Goal: Task Accomplishment & Management: Manage account settings

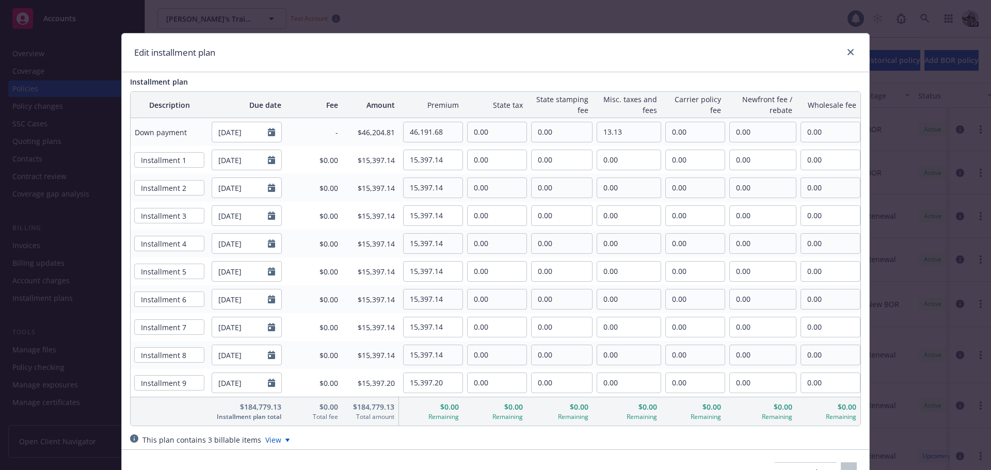
scroll to position [619, 0]
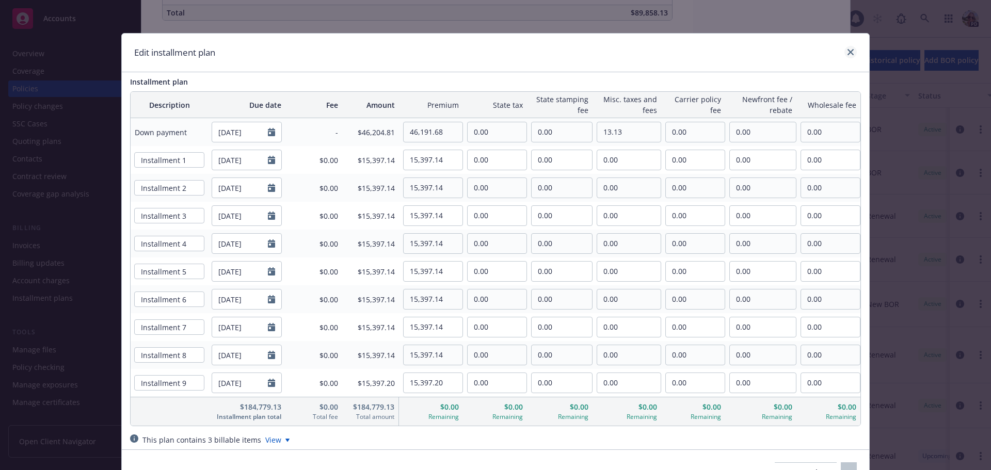
click at [849, 46] on div at bounding box center [848, 52] width 17 height 13
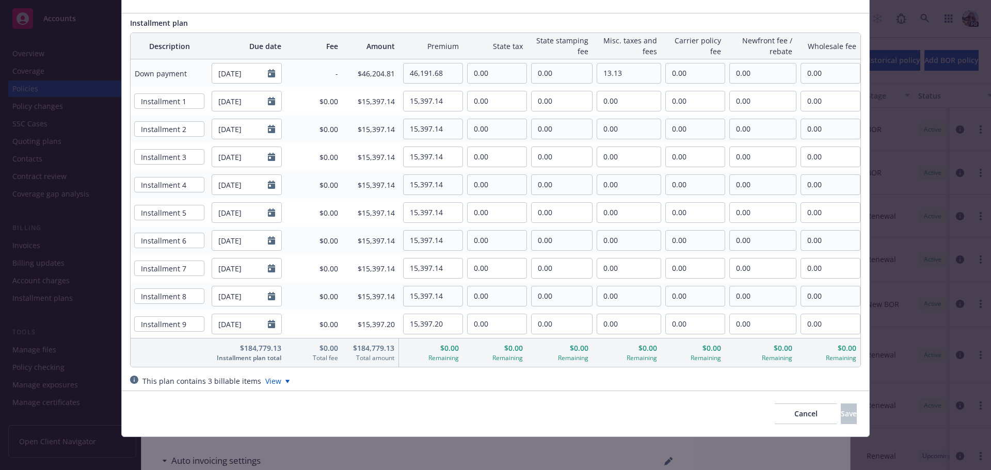
scroll to position [0, 0]
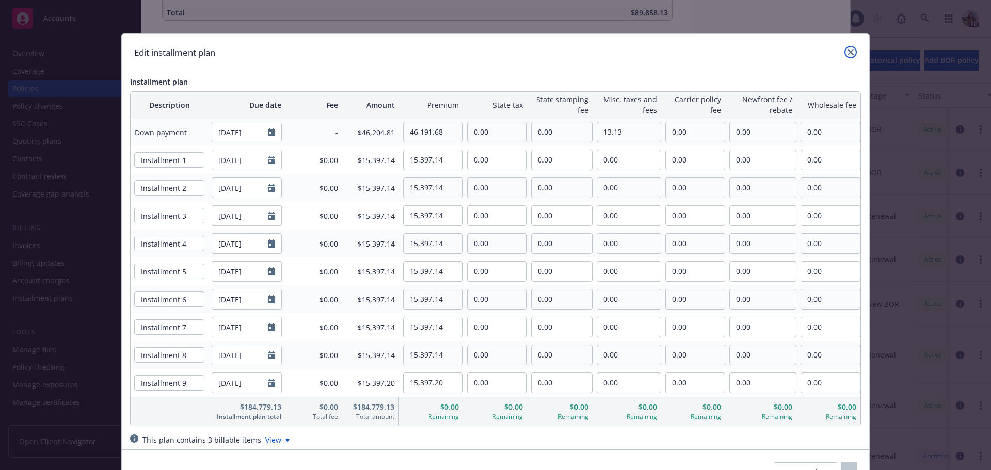
click at [850, 53] on link "close" at bounding box center [850, 52] width 12 height 12
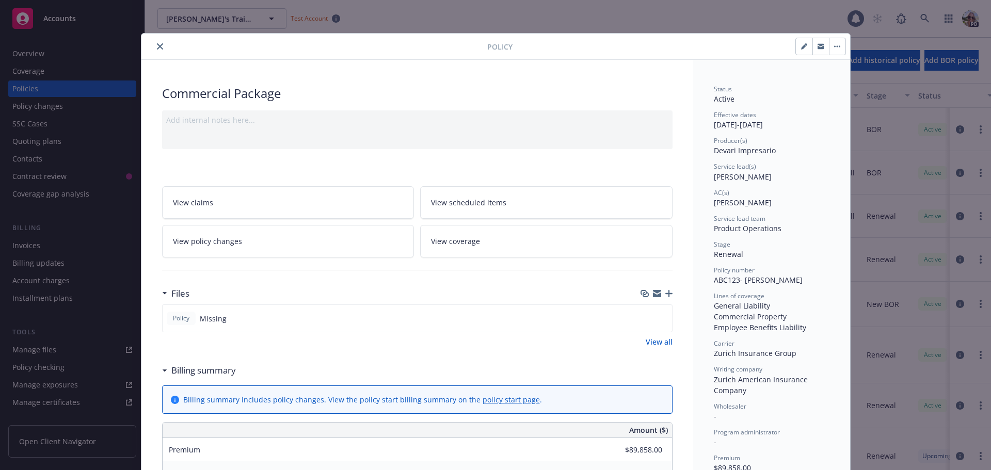
click at [159, 50] on button "close" at bounding box center [160, 46] width 12 height 12
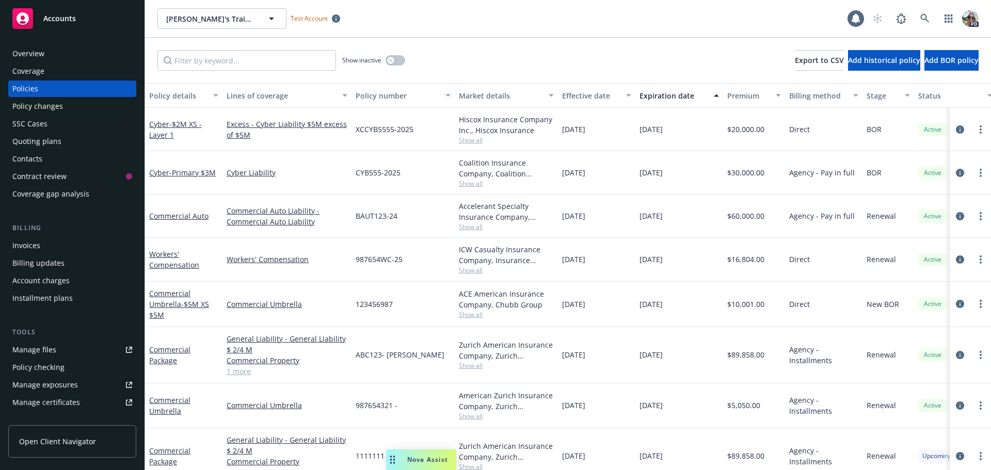
click at [52, 21] on span "Accounts" at bounding box center [59, 18] width 33 height 8
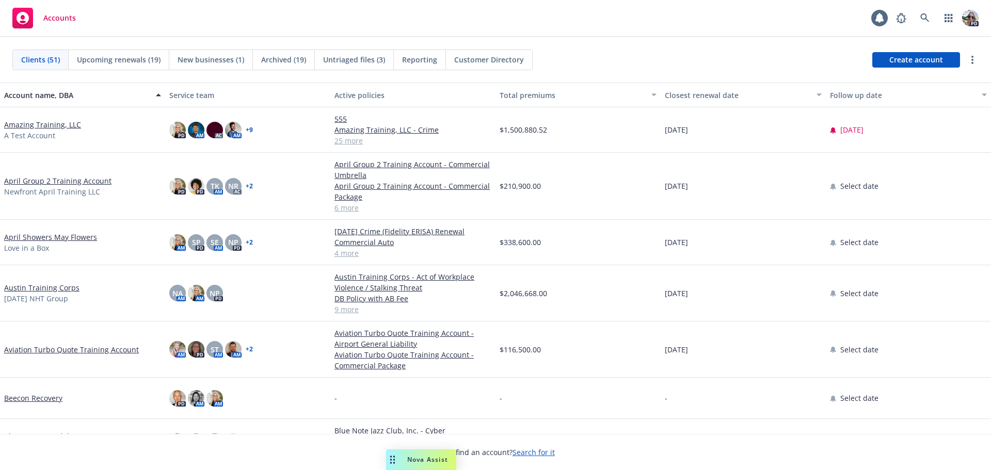
click at [28, 124] on link "Amazing Training, LLC" at bounding box center [42, 124] width 77 height 11
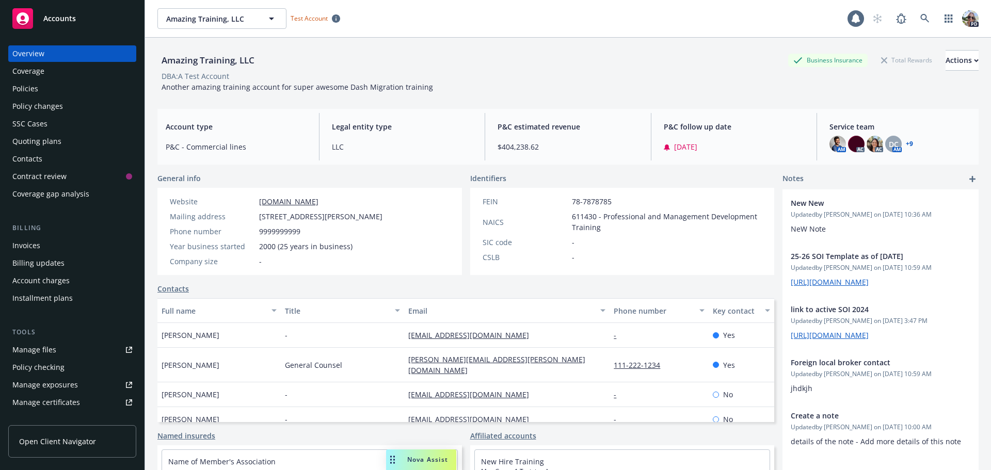
click at [28, 298] on div "Installment plans" at bounding box center [42, 298] width 60 height 17
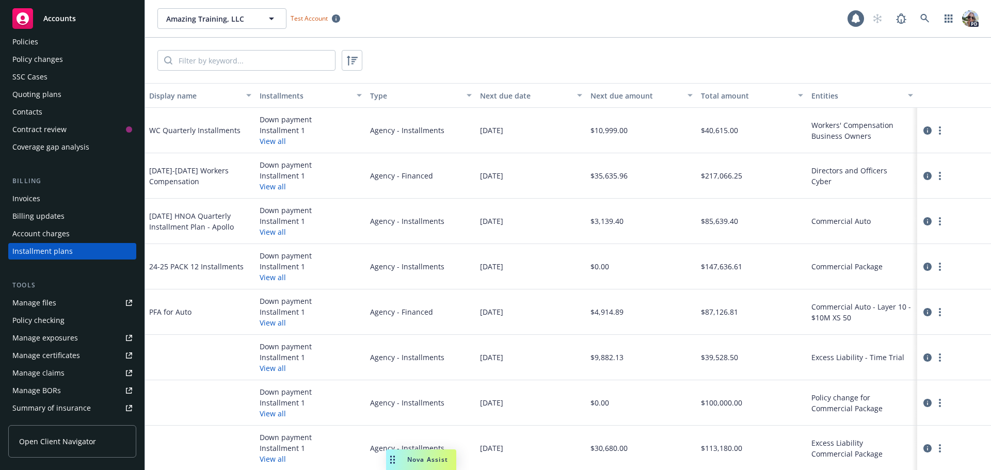
click at [86, 229] on div "Account charges" at bounding box center [72, 233] width 120 height 17
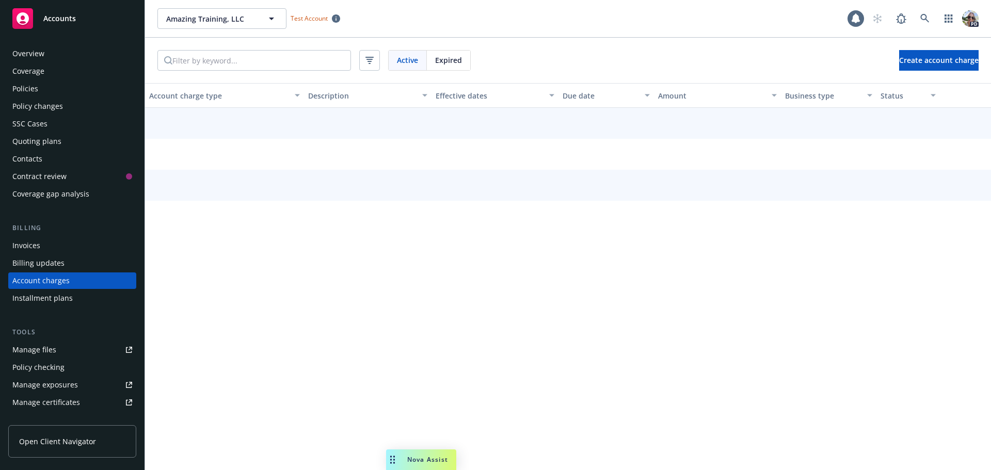
scroll to position [29, 0]
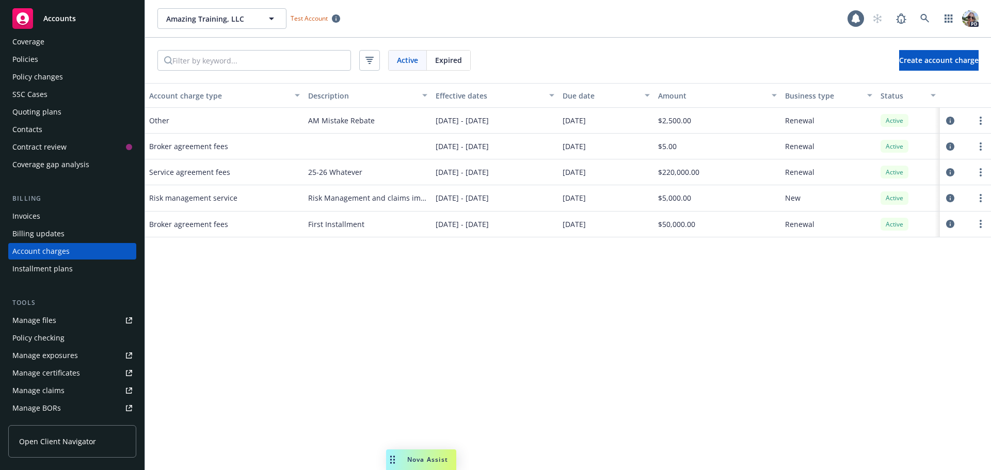
click at [73, 20] on span "Accounts" at bounding box center [59, 18] width 33 height 8
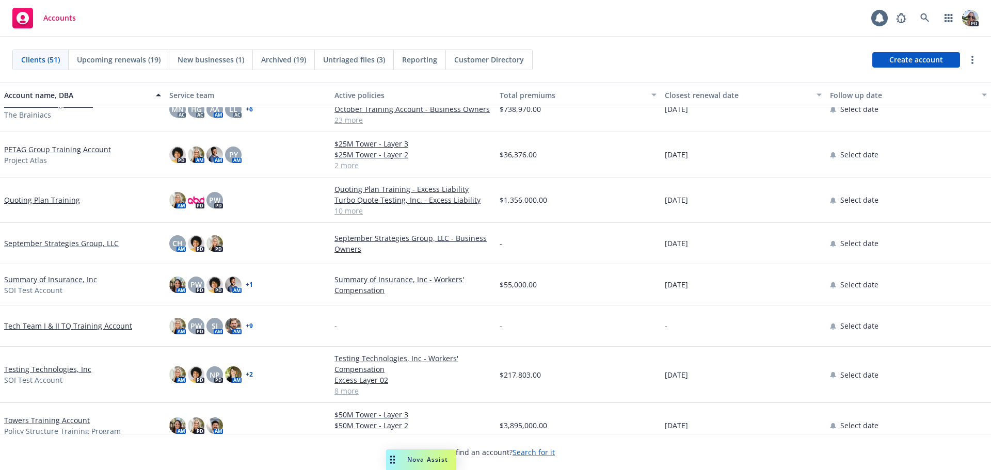
scroll to position [1814, 0]
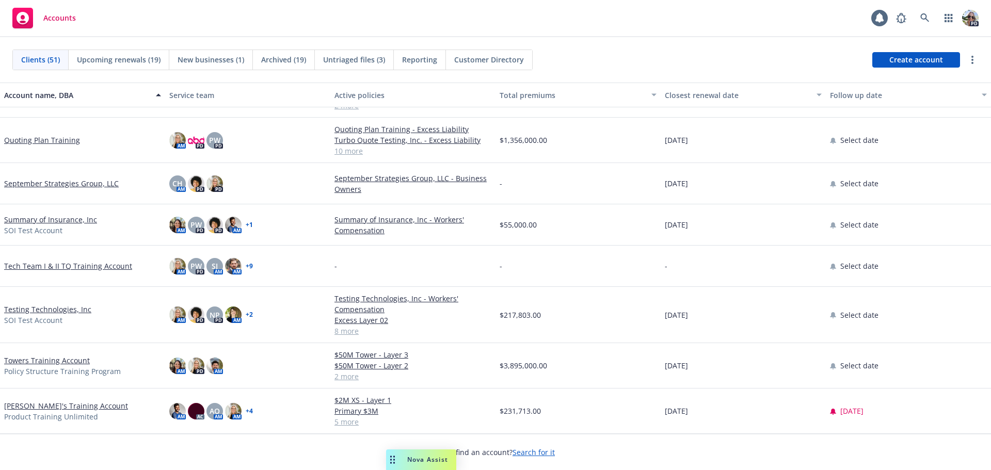
click at [41, 314] on link "Testing Technologies, Inc" at bounding box center [47, 309] width 87 height 11
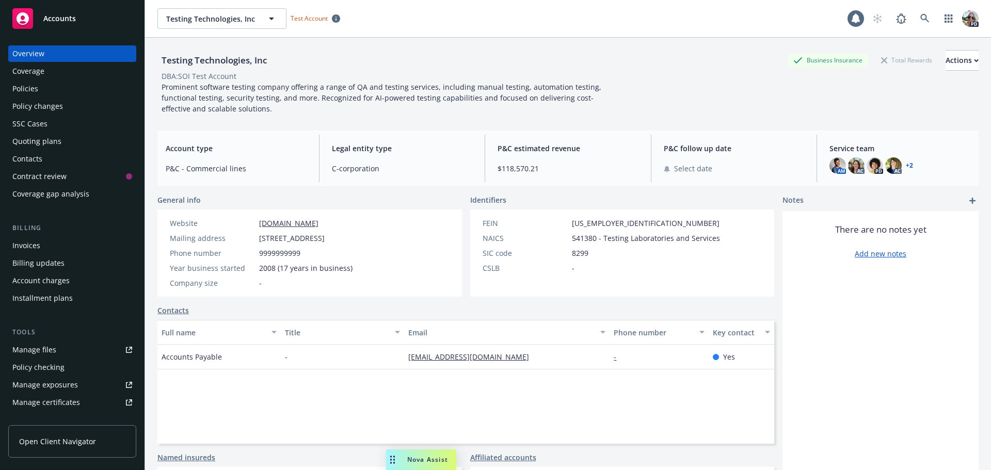
click at [39, 284] on div "Account charges" at bounding box center [40, 280] width 57 height 17
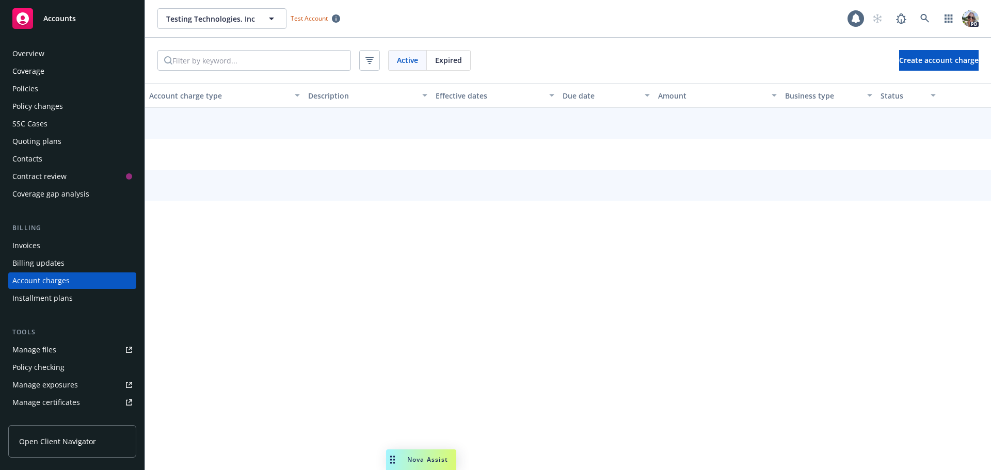
scroll to position [29, 0]
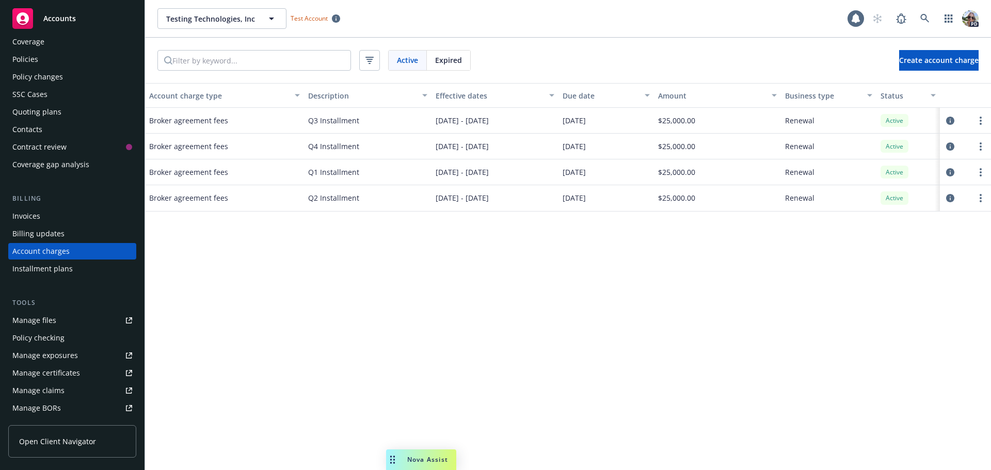
click at [322, 98] on div "Description" at bounding box center [361, 95] width 107 height 11
click at [952, 148] on icon "circleInformation" at bounding box center [950, 146] width 8 height 8
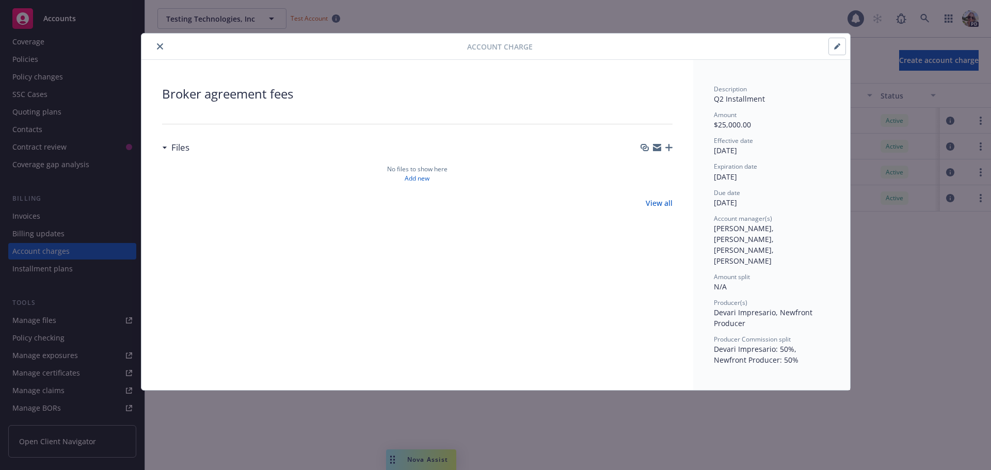
click at [837, 47] on icon "button" at bounding box center [837, 46] width 6 height 6
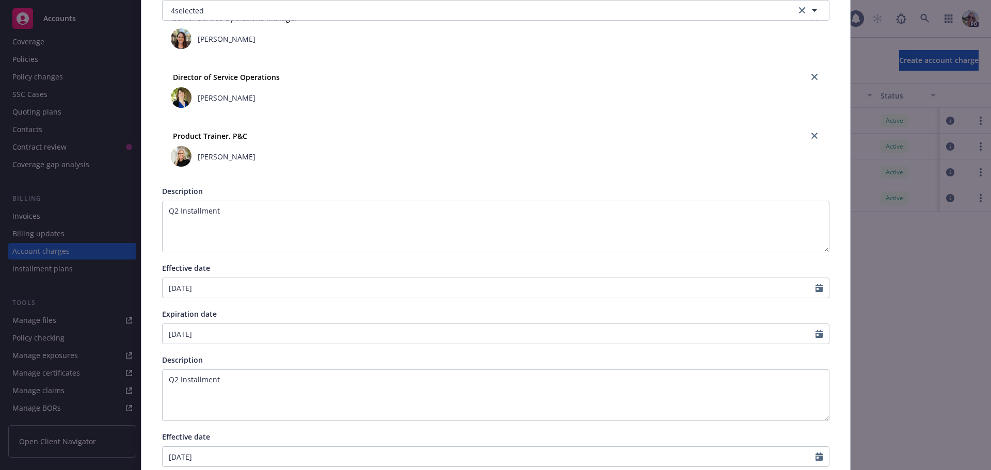
scroll to position [487, 0]
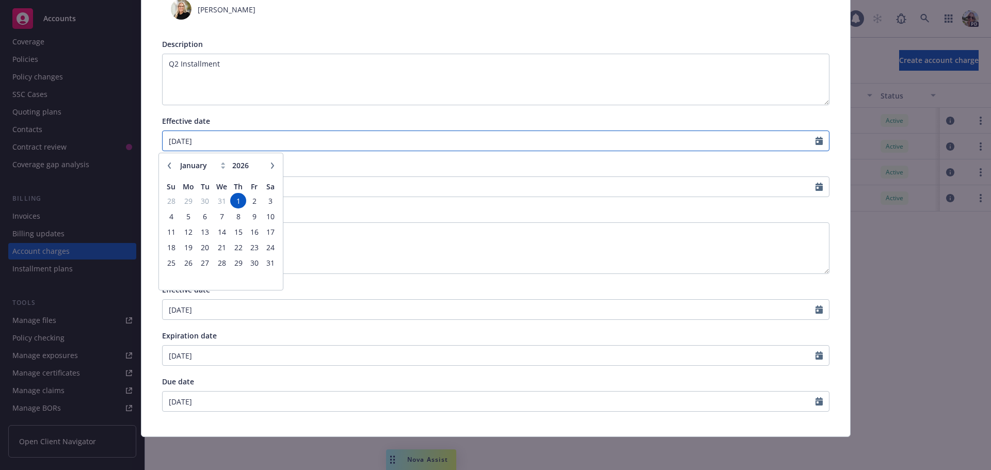
drag, startPoint x: 204, startPoint y: 141, endPoint x: 199, endPoint y: 142, distance: 5.3
click at [199, 142] on input "[DATE]" at bounding box center [489, 141] width 653 height 20
type input "[DATE]"
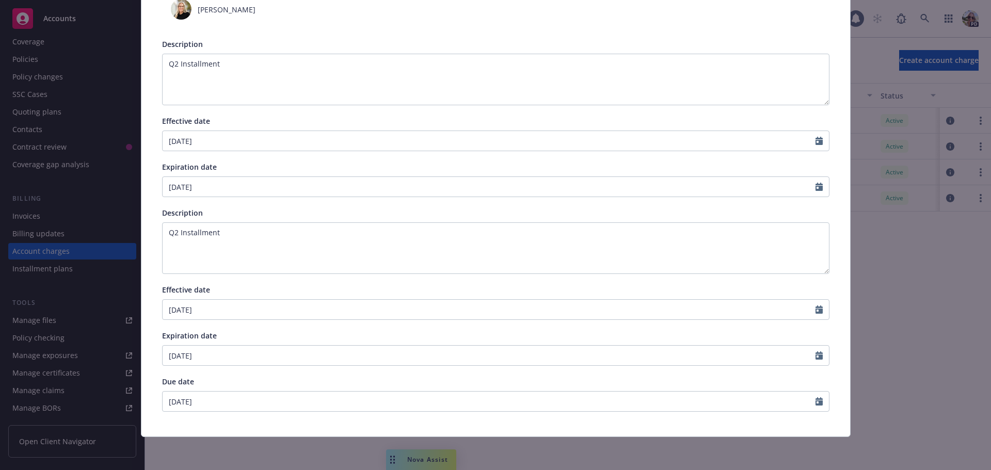
click at [338, 164] on div "Expiration date" at bounding box center [495, 166] width 667 height 11
select select "4"
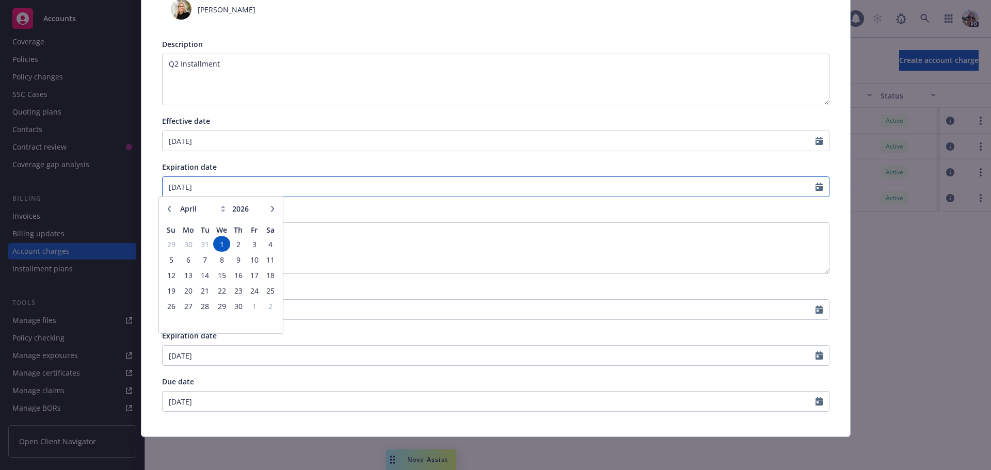
drag, startPoint x: 221, startPoint y: 189, endPoint x: 116, endPoint y: 175, distance: 105.7
click at [116, 180] on div "Edit account charge details Cancel Save Account charge type Broker agreement fe…" at bounding box center [495, 235] width 991 height 470
type input "[DATE]"
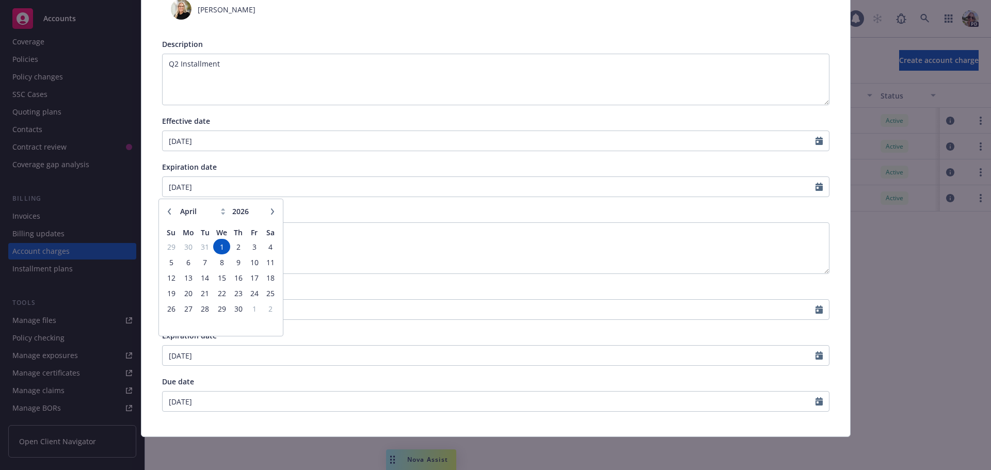
type input "[DATE]"
click at [446, 254] on textarea "Q2 Installment" at bounding box center [495, 248] width 667 height 52
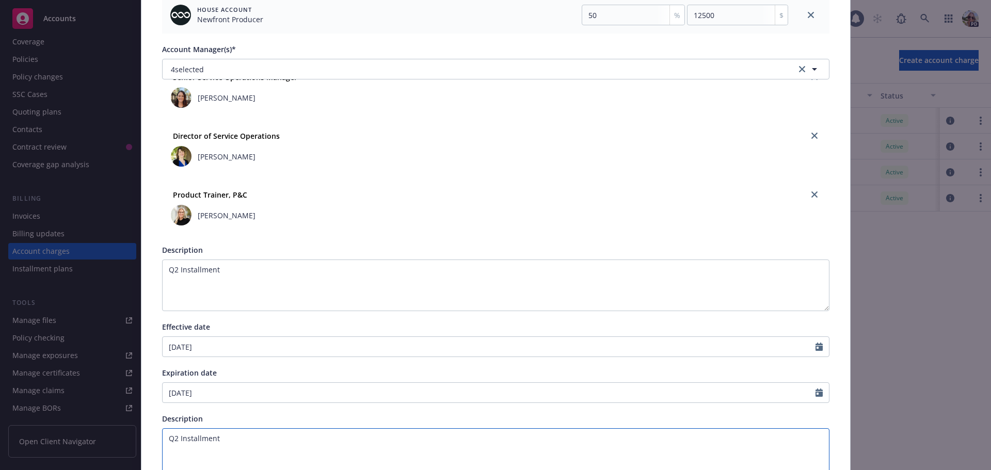
scroll to position [23, 0]
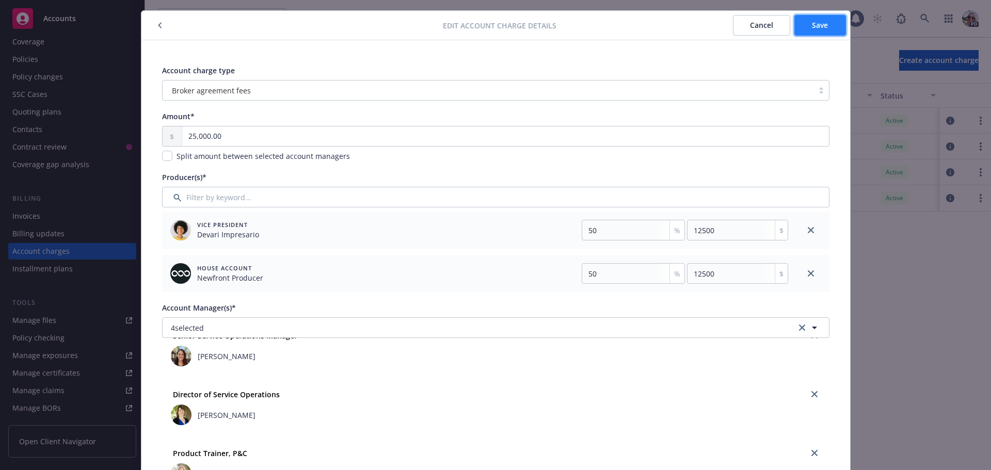
click at [820, 26] on span "Save" at bounding box center [820, 25] width 16 height 10
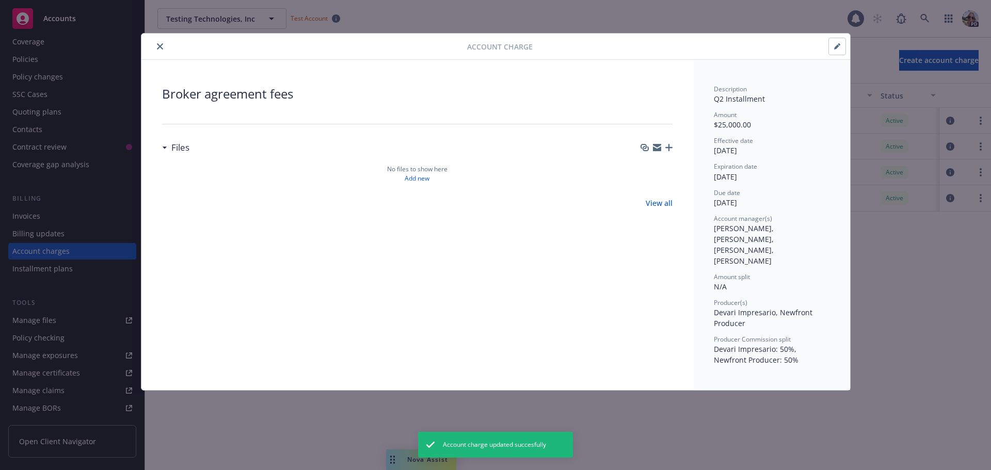
click at [159, 46] on icon "close" at bounding box center [160, 46] width 6 height 6
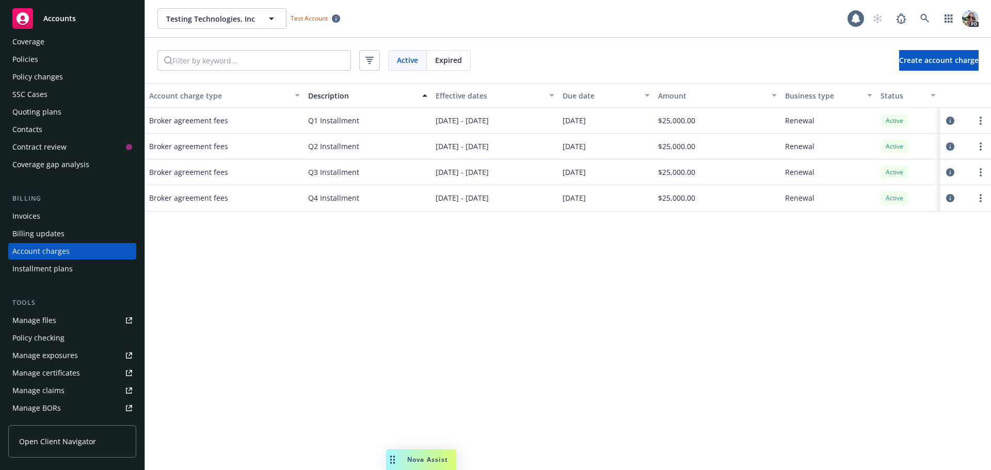
click at [946, 145] on icon "circleInformation" at bounding box center [950, 146] width 8 height 8
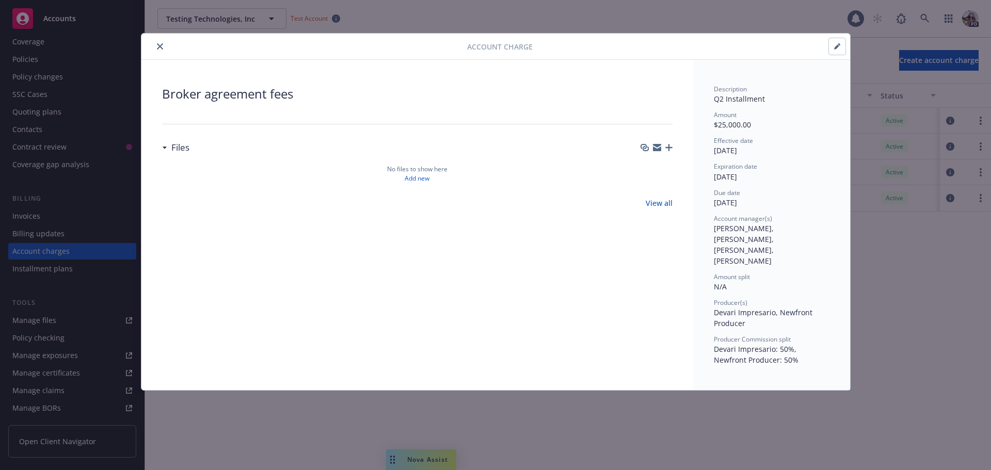
click at [842, 46] on button "button" at bounding box center [837, 46] width 17 height 17
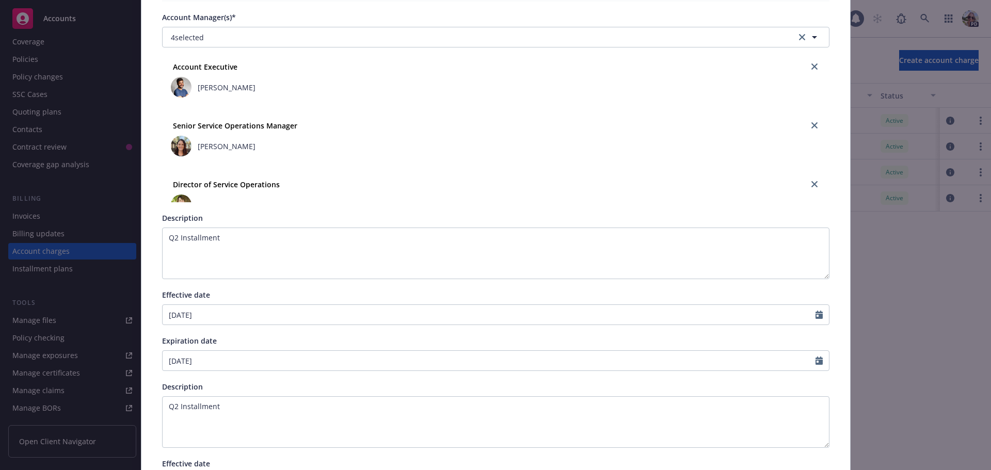
scroll to position [464, 0]
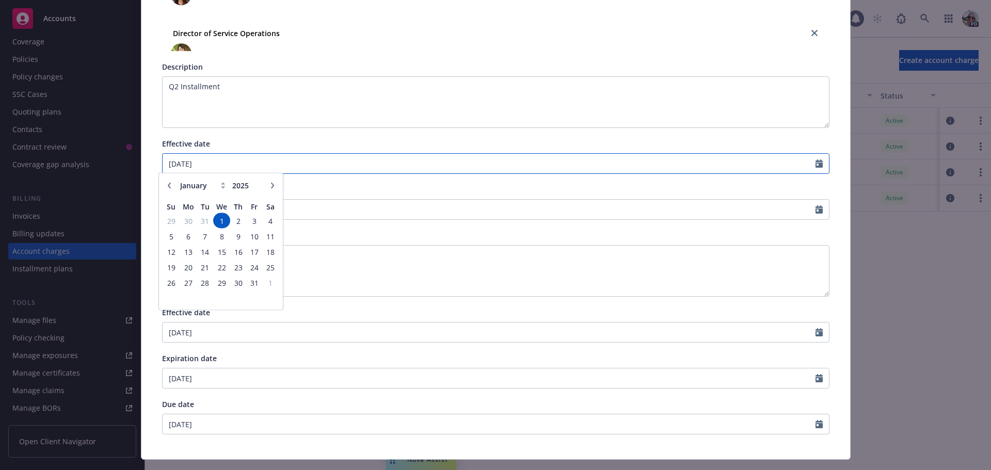
drag, startPoint x: 197, startPoint y: 164, endPoint x: 50, endPoint y: 169, distance: 147.1
click at [50, 169] on div "Edit account charge details Cancel Save Account charge type Broker agreement fe…" at bounding box center [495, 235] width 991 height 470
type input "[DATE]"
click at [540, 184] on div "Expiration date" at bounding box center [495, 189] width 667 height 11
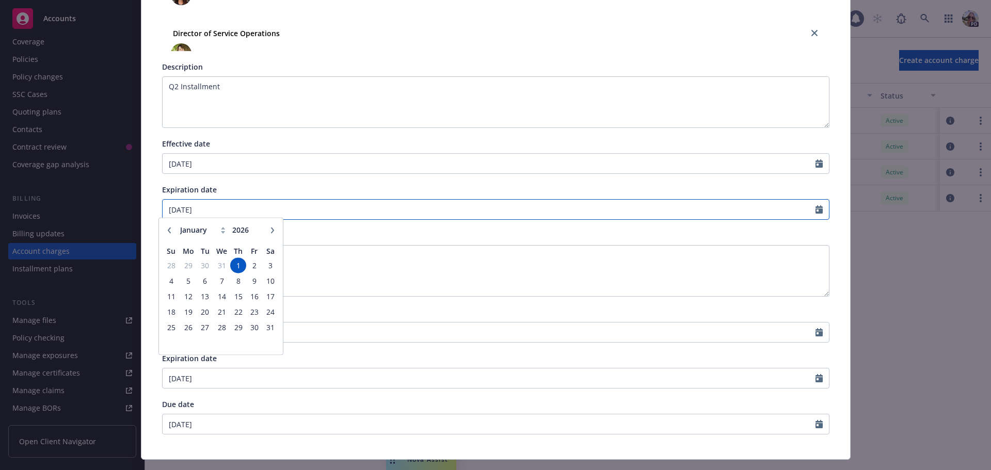
drag, startPoint x: 222, startPoint y: 208, endPoint x: 31, endPoint y: 199, distance: 191.6
click at [31, 201] on div "Edit account charge details Cancel Save Account charge type Broker agreement fe…" at bounding box center [495, 235] width 991 height 470
type input "[DATE]"
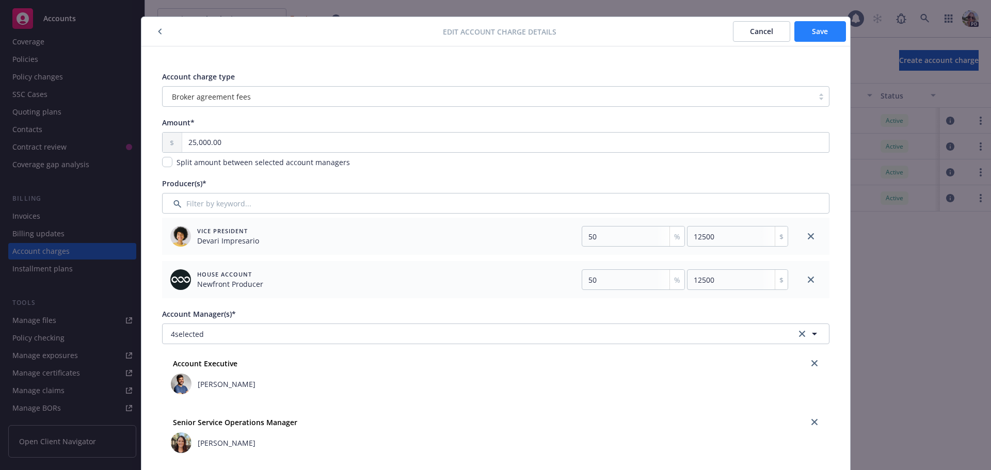
scroll to position [0, 0]
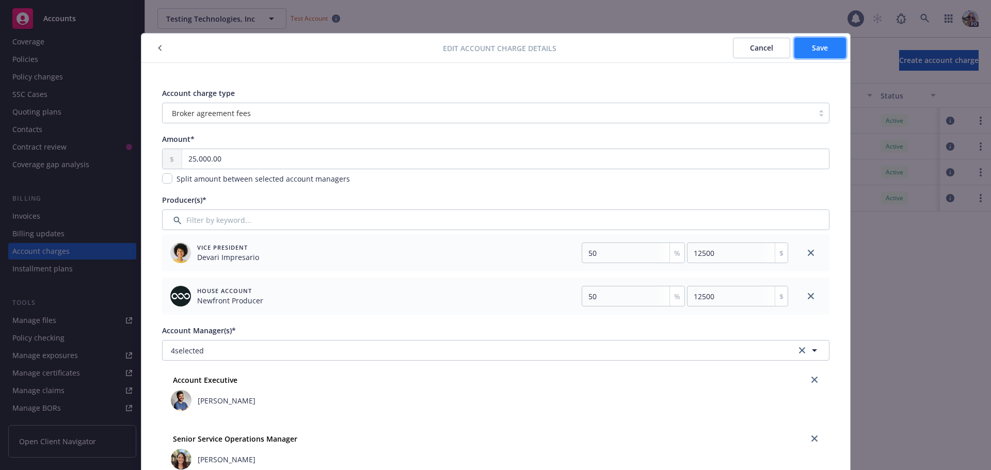
click at [816, 49] on span "Save" at bounding box center [820, 48] width 16 height 10
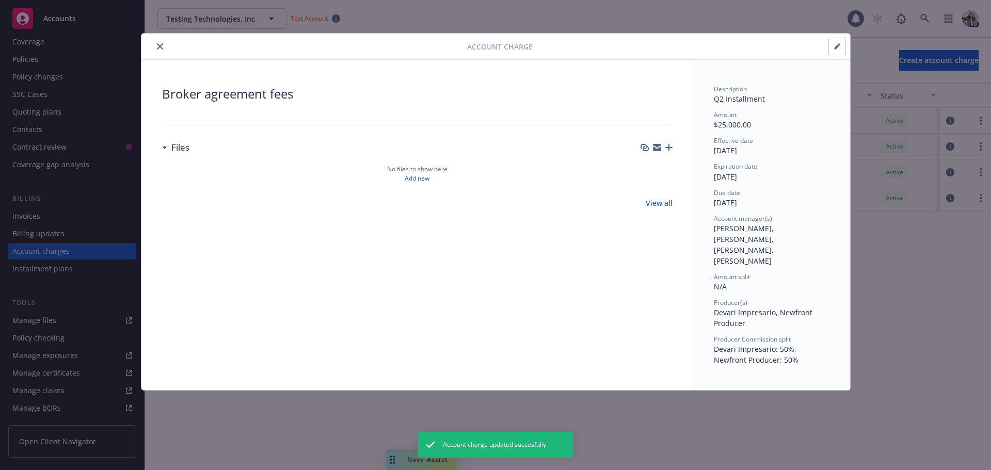
click at [164, 47] on button "close" at bounding box center [160, 46] width 12 height 12
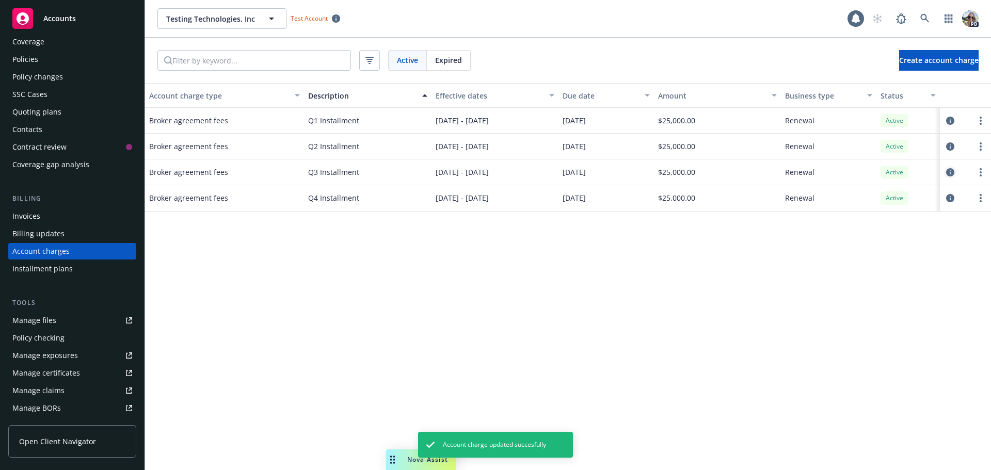
click at [949, 171] on icon "circleInformation" at bounding box center [950, 172] width 8 height 8
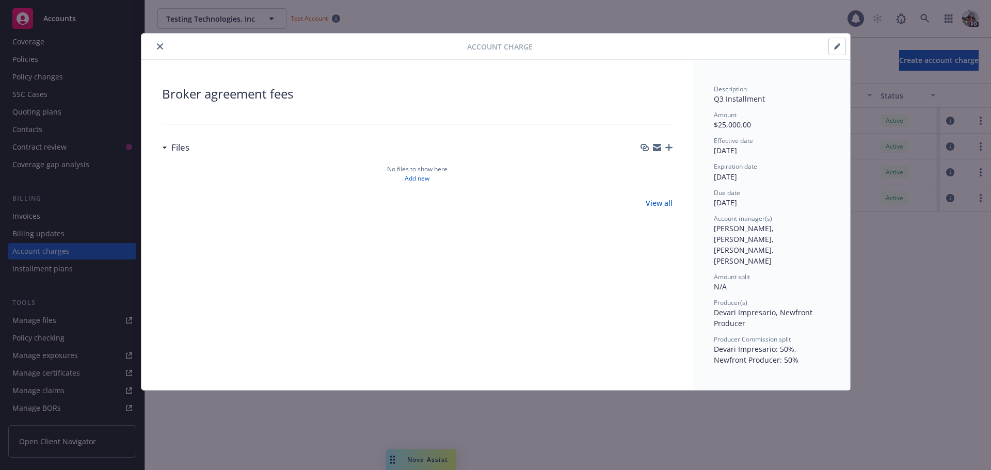
click at [839, 45] on icon "button" at bounding box center [837, 46] width 6 height 6
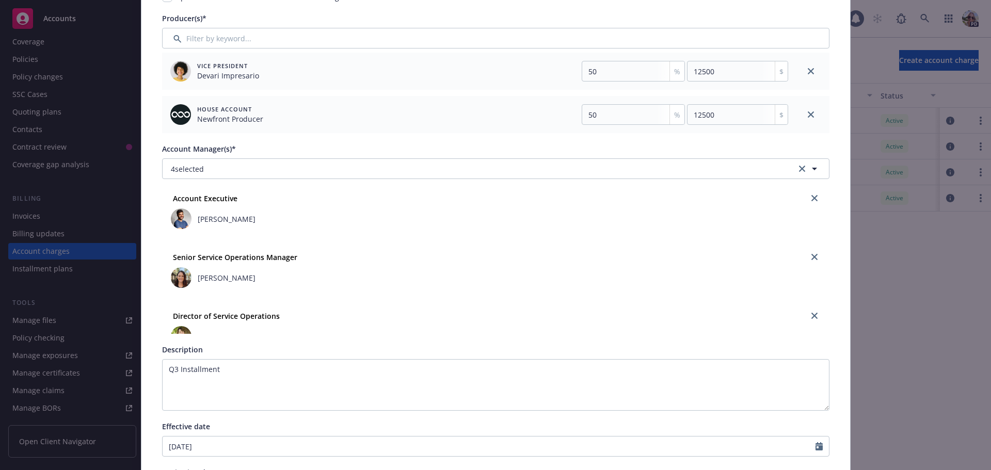
scroll to position [413, 0]
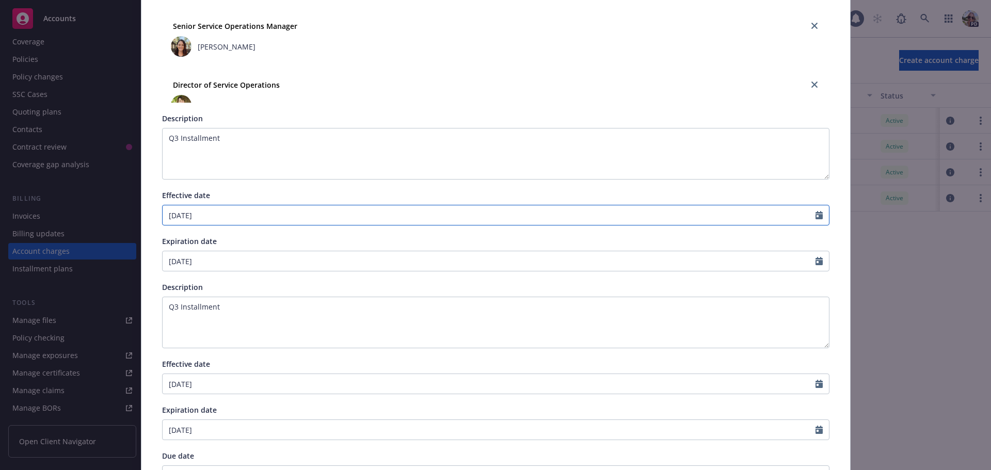
select select "4"
drag, startPoint x: 203, startPoint y: 216, endPoint x: 93, endPoint y: 226, distance: 110.4
click at [93, 226] on div "Edit account charge details Cancel Save Account charge type Broker agreement fe…" at bounding box center [495, 235] width 991 height 470
type input "[DATE]"
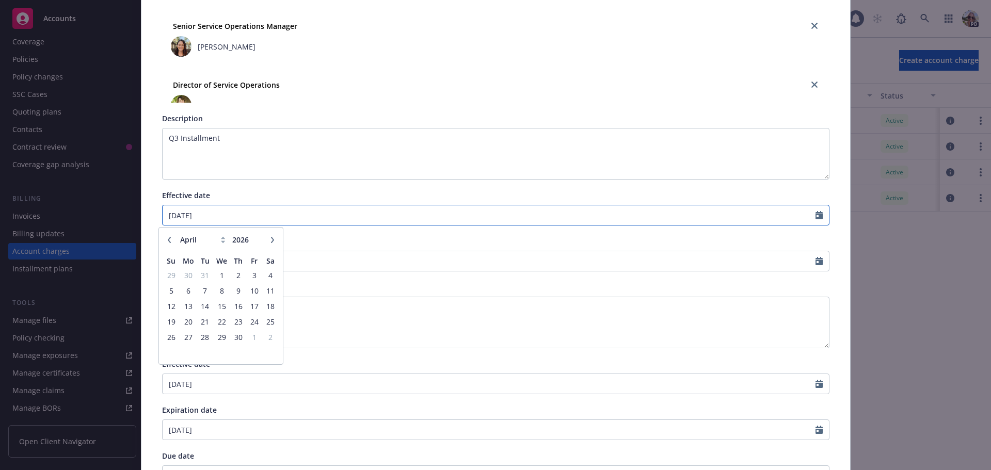
click at [229, 211] on input "[DATE]" at bounding box center [489, 215] width 653 height 20
click at [370, 240] on div "Expiration date" at bounding box center [495, 241] width 667 height 11
select select "7"
drag, startPoint x: 249, startPoint y: 261, endPoint x: 33, endPoint y: 248, distance: 216.6
click at [43, 262] on div "Edit account charge details Cancel Save Account charge type Broker agreement fe…" at bounding box center [495, 235] width 991 height 470
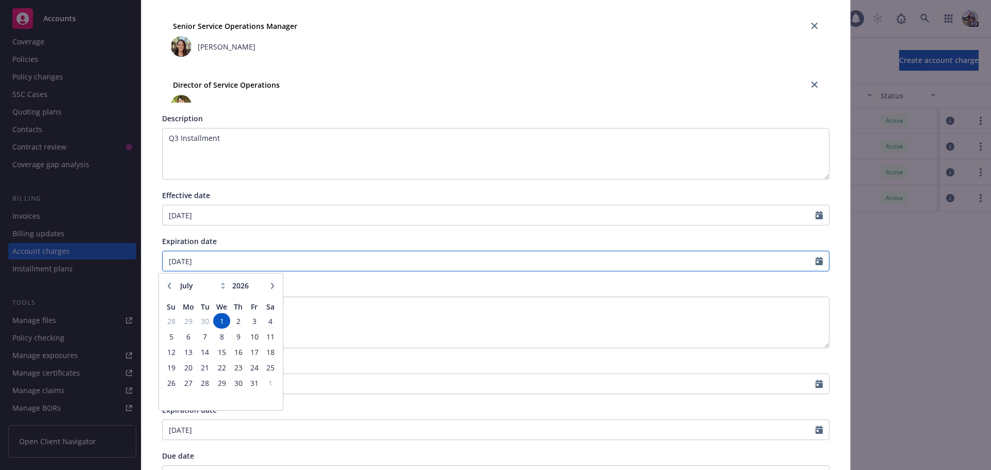
type input "[DATE]"
click at [329, 319] on textarea "Q3 Installment" at bounding box center [495, 323] width 667 height 52
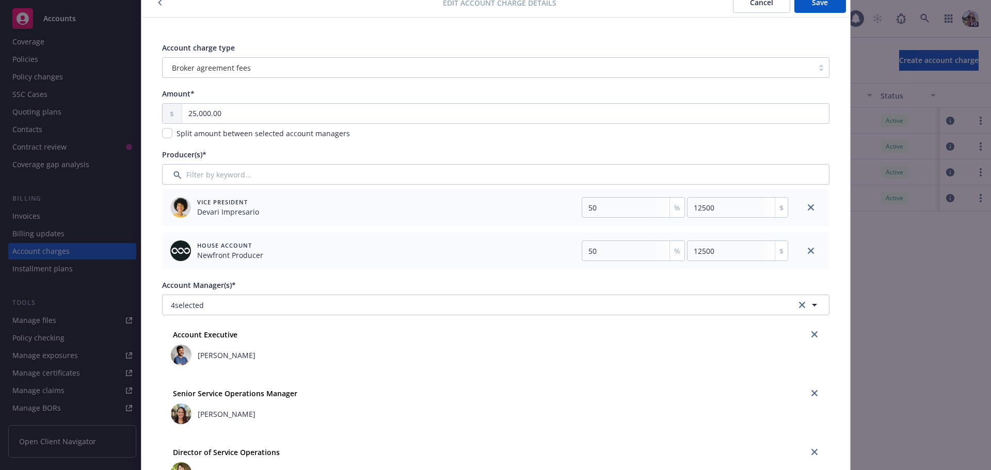
scroll to position [0, 0]
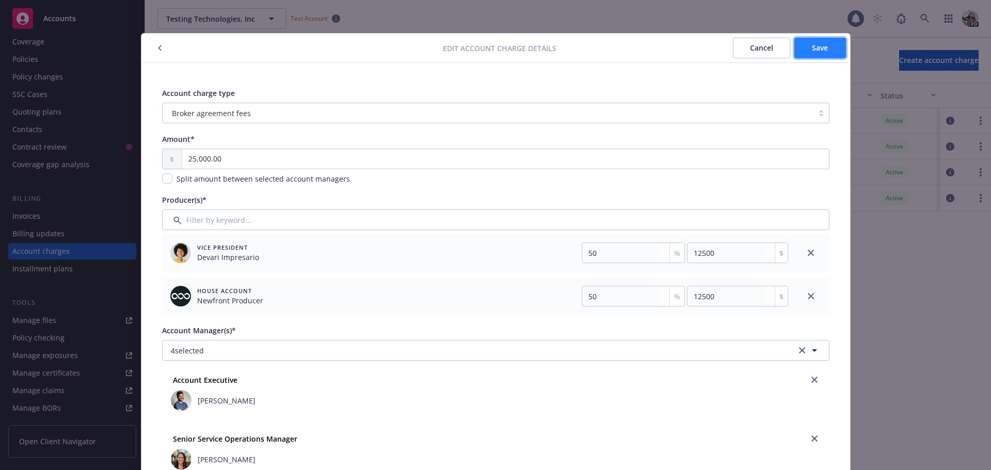
click at [812, 48] on span "Save" at bounding box center [820, 48] width 16 height 10
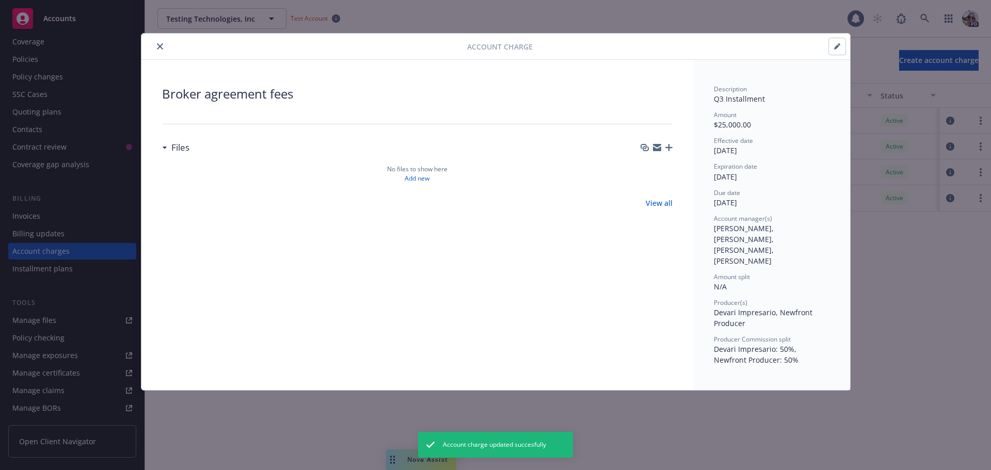
click at [161, 46] on icon "close" at bounding box center [160, 46] width 6 height 6
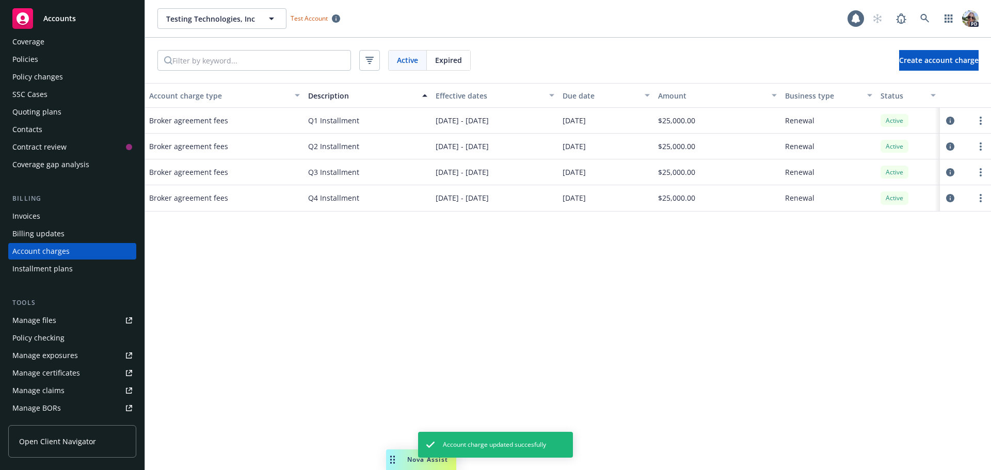
click at [186, 207] on div "Broker agreement fees" at bounding box center [224, 198] width 159 height 26
click at [951, 196] on icon "circleInformation" at bounding box center [950, 198] width 8 height 8
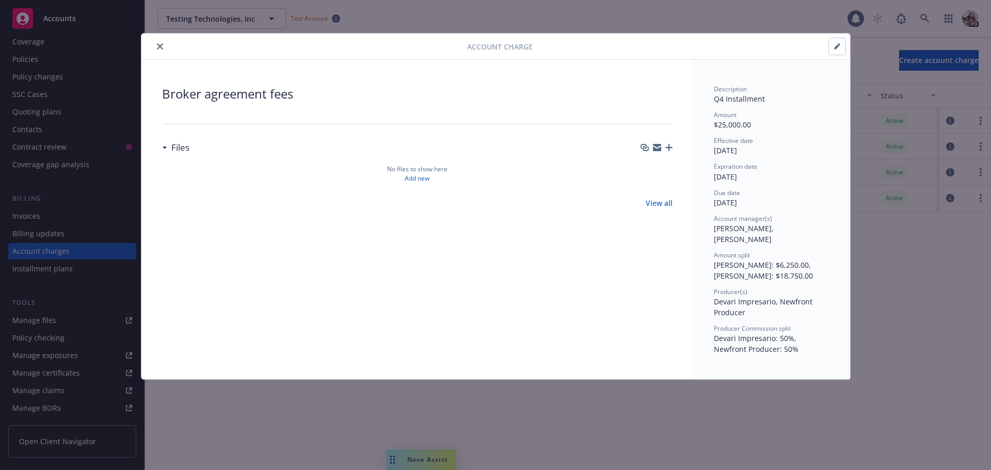
click at [836, 47] on icon "button" at bounding box center [836, 46] width 5 height 5
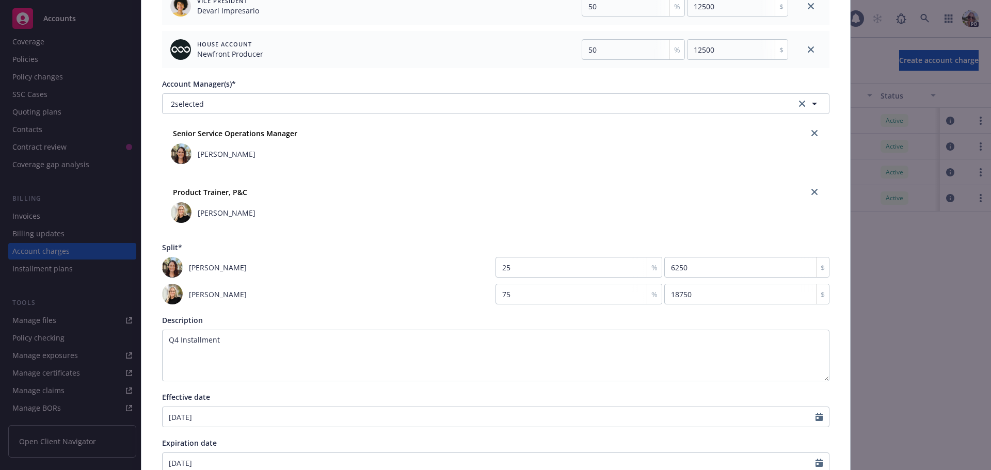
scroll to position [361, 0]
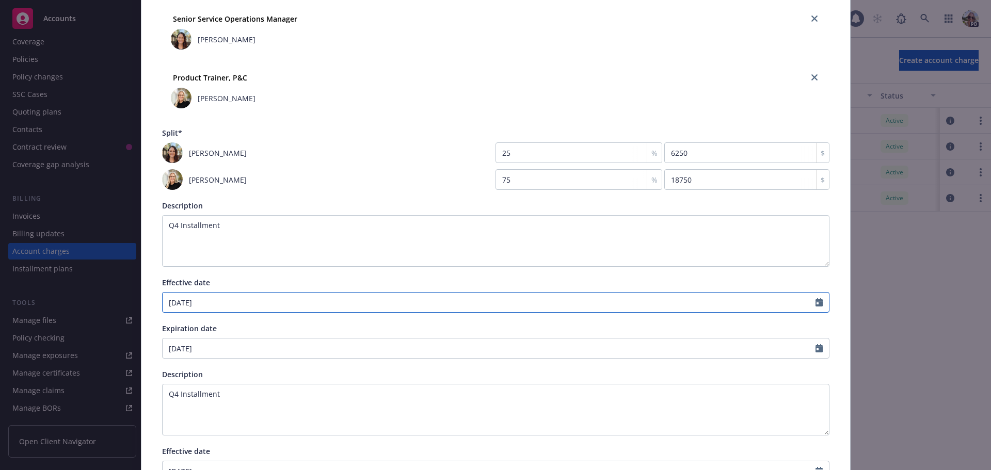
select select "7"
drag, startPoint x: 257, startPoint y: 303, endPoint x: 53, endPoint y: 300, distance: 204.4
click at [54, 300] on div "Edit account charge details Cancel Save Account charge type Broker agreement fe…" at bounding box center [495, 235] width 991 height 470
type input "[DATE]"
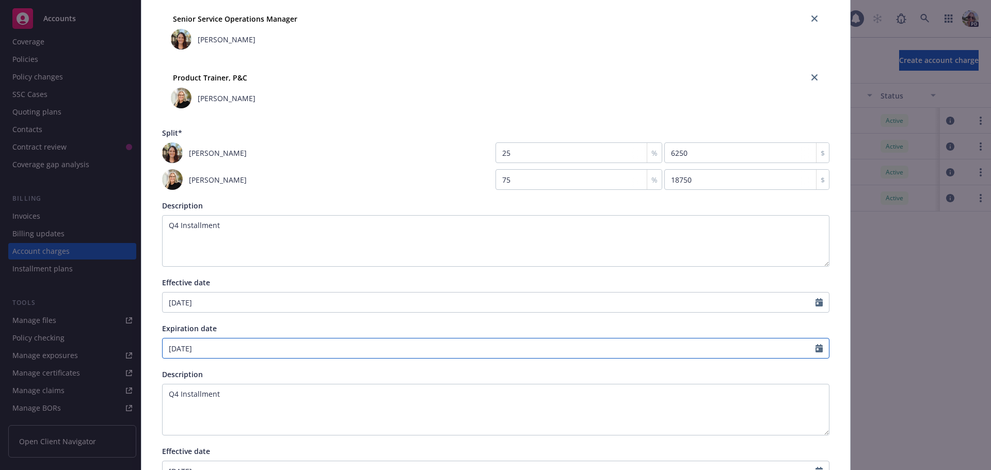
click at [329, 348] on input "[DATE]" at bounding box center [489, 348] width 653 height 20
select select "10"
drag, startPoint x: 310, startPoint y: 349, endPoint x: 111, endPoint y: 343, distance: 199.3
click at [111, 345] on div "Edit account charge details Cancel Save Account charge type Broker agreement fe…" at bounding box center [495, 235] width 991 height 470
type input "[DATE]"
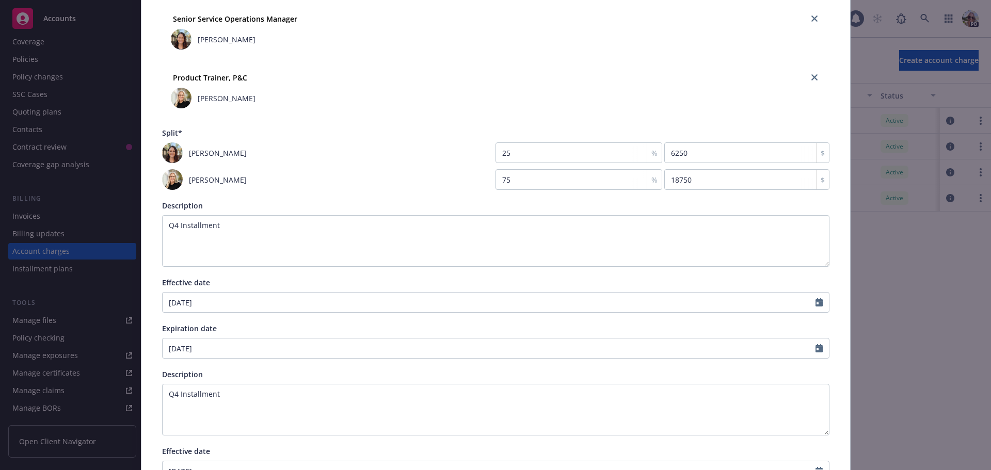
click at [425, 371] on div "Description" at bounding box center [495, 374] width 667 height 11
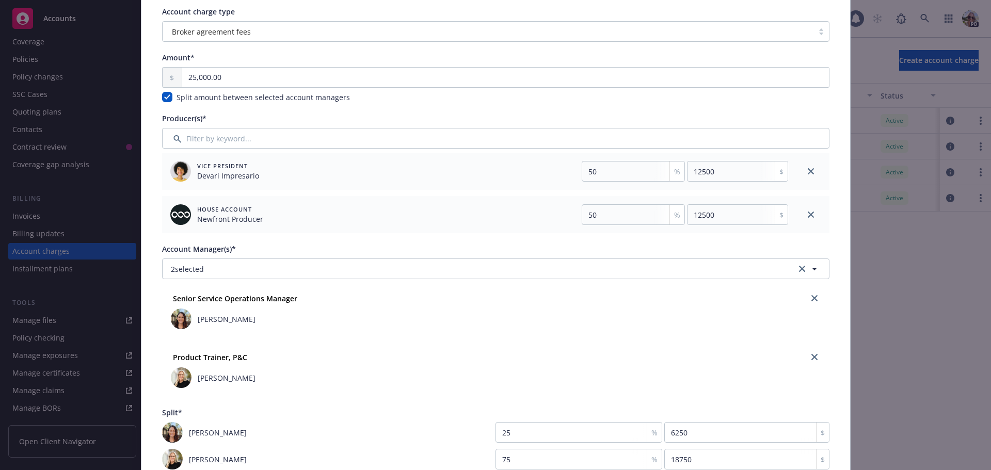
scroll to position [0, 0]
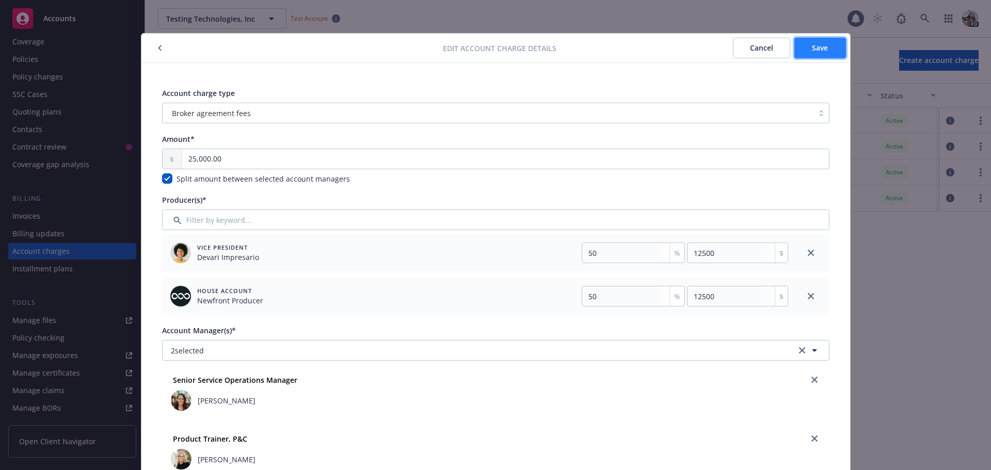
click at [827, 45] on button "Save" at bounding box center [820, 48] width 52 height 21
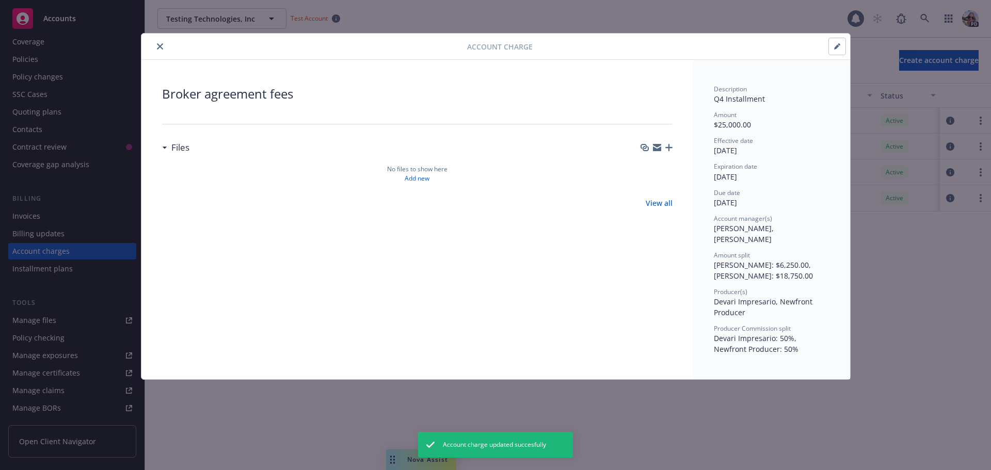
click at [160, 43] on icon "close" at bounding box center [160, 46] width 6 height 6
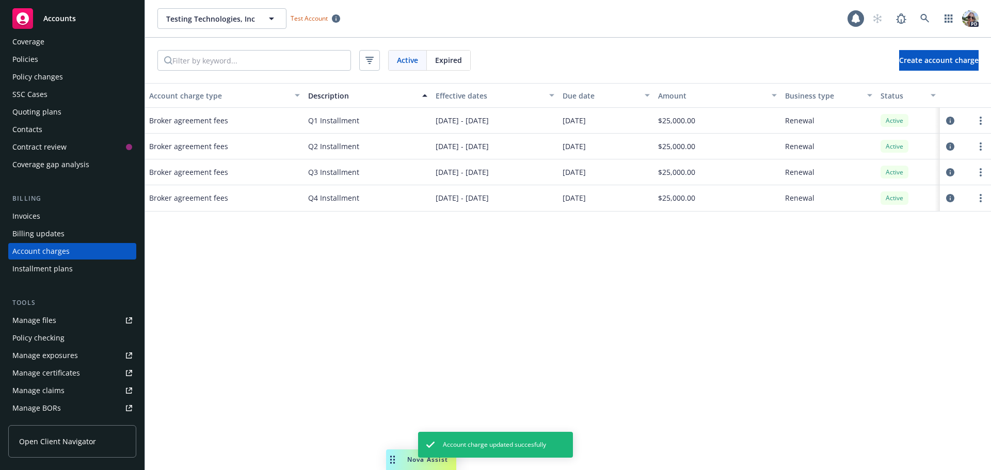
click at [357, 237] on div "Account charge type Description Effective dates Due date Amount Business type S…" at bounding box center [568, 276] width 846 height 387
click at [952, 146] on icon "circleInformation" at bounding box center [950, 146] width 8 height 8
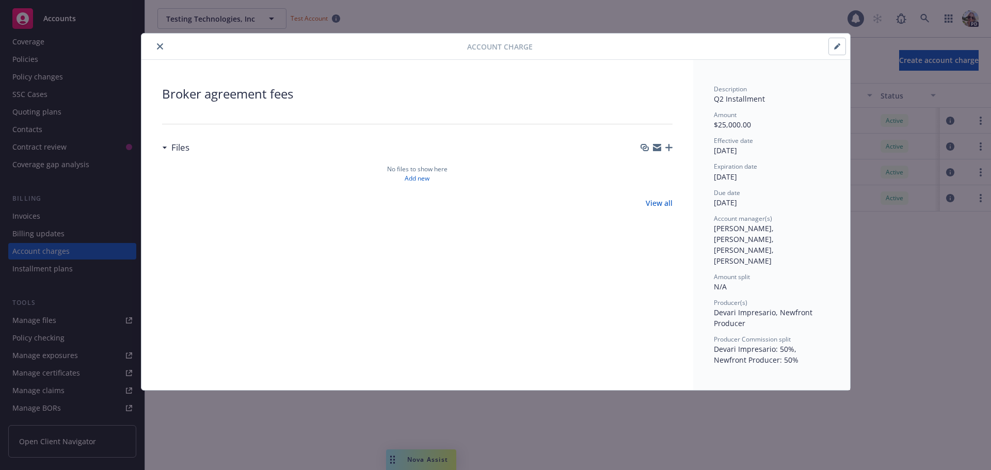
click at [832, 45] on button "button" at bounding box center [837, 46] width 17 height 17
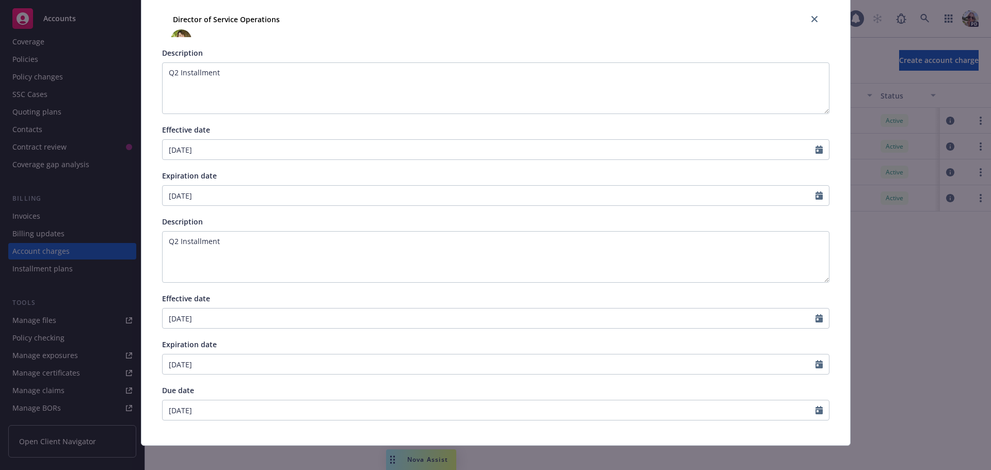
scroll to position [487, 0]
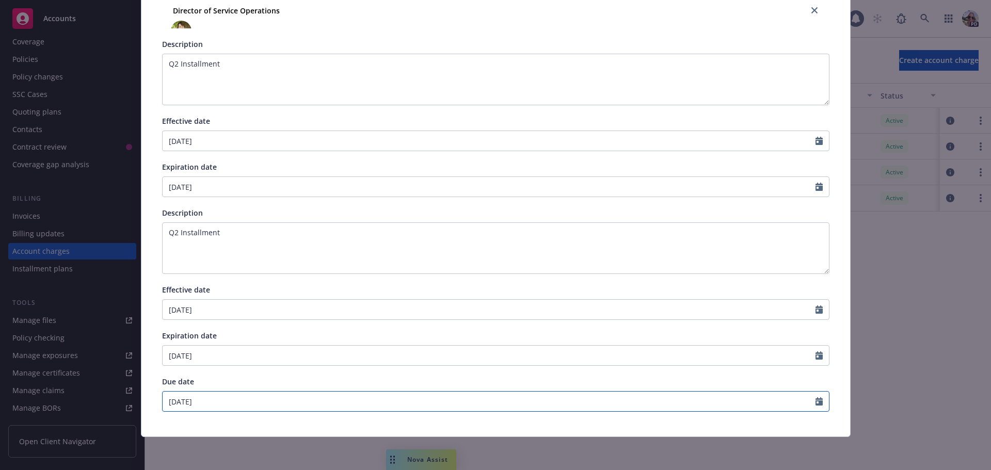
select select "4"
drag, startPoint x: 223, startPoint y: 402, endPoint x: 79, endPoint y: 398, distance: 144.0
click at [79, 398] on div "Edit account charge details Cancel Save Account charge type Broker agreement fe…" at bounding box center [495, 235] width 991 height 470
type input "[DATE]"
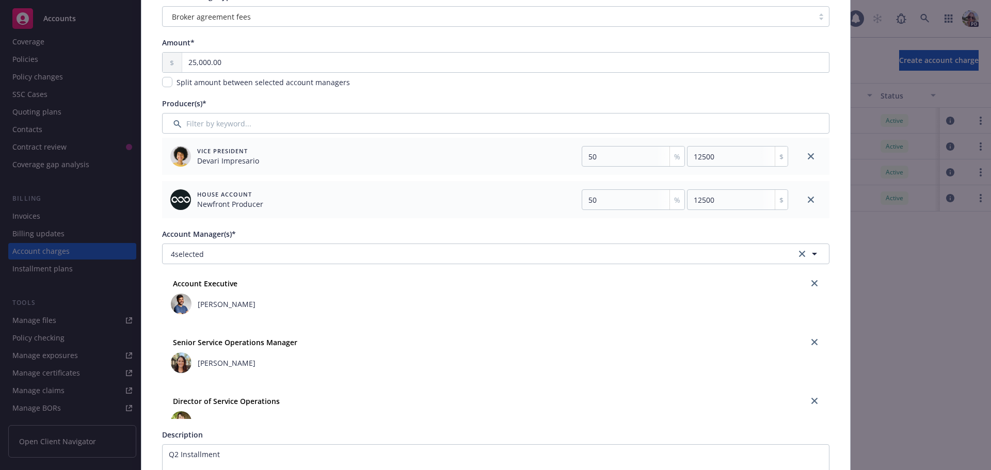
scroll to position [23, 0]
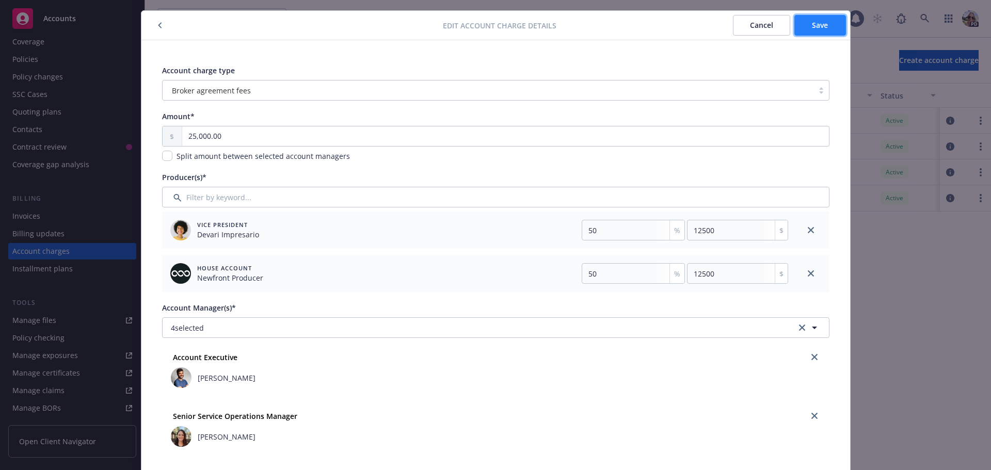
click at [818, 25] on span "Save" at bounding box center [820, 25] width 16 height 10
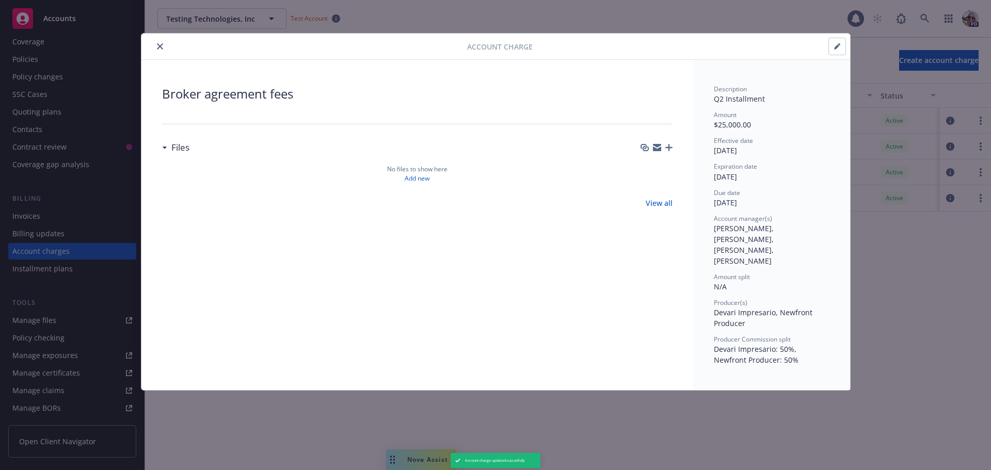
scroll to position [0, 0]
click at [161, 44] on icon "close" at bounding box center [160, 46] width 6 height 6
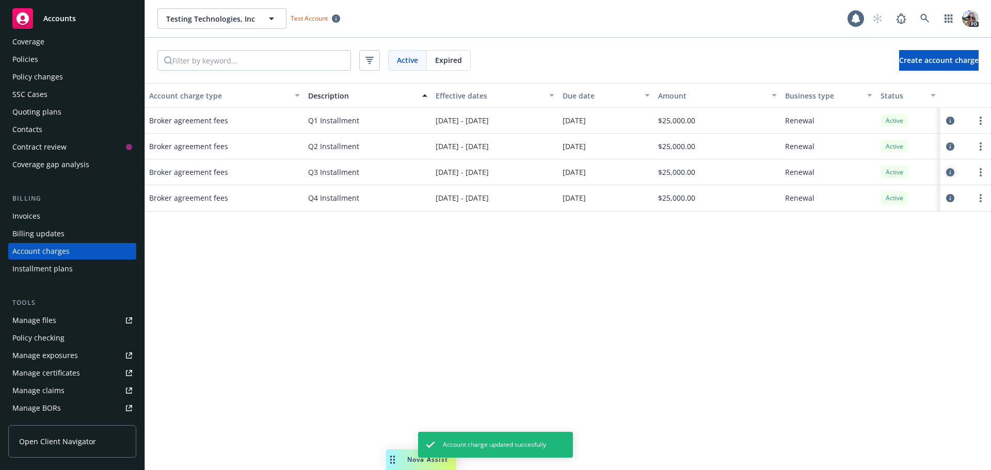
click at [950, 173] on icon "circleInformation" at bounding box center [950, 172] width 8 height 8
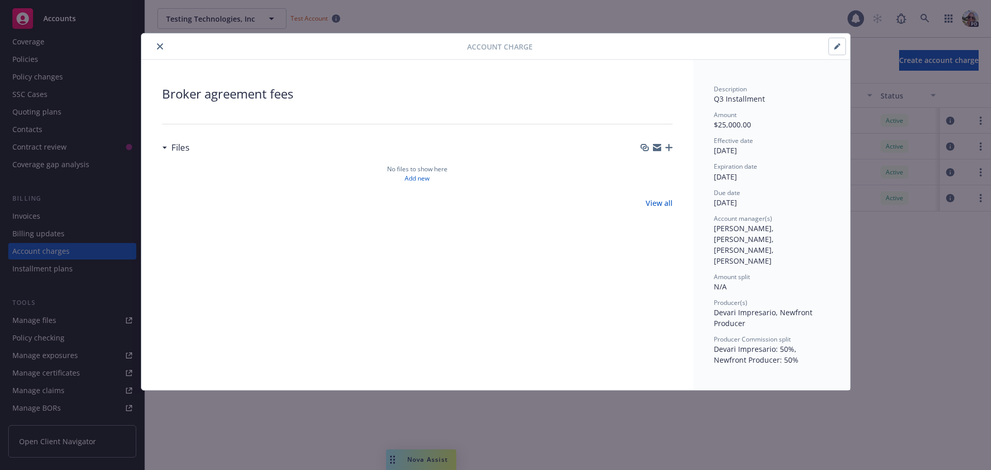
click at [844, 45] on button "button" at bounding box center [837, 46] width 17 height 17
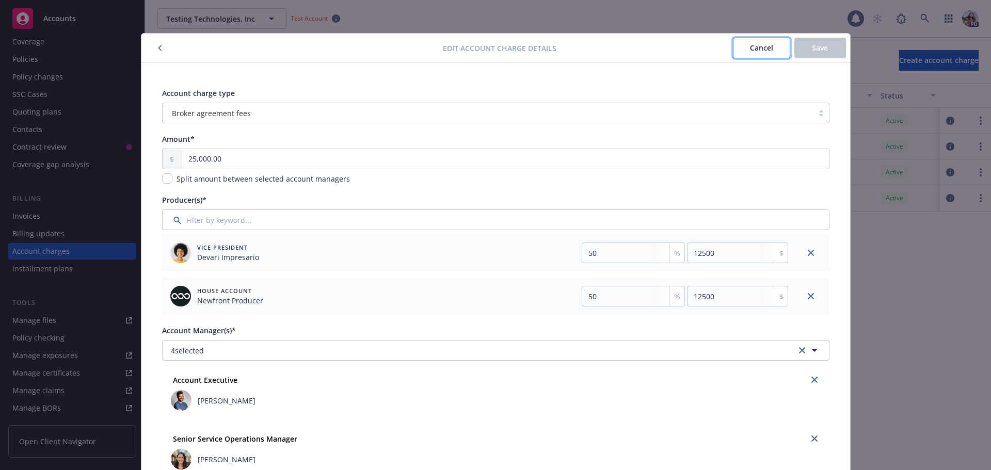
click at [751, 49] on span "Cancel" at bounding box center [761, 48] width 23 height 10
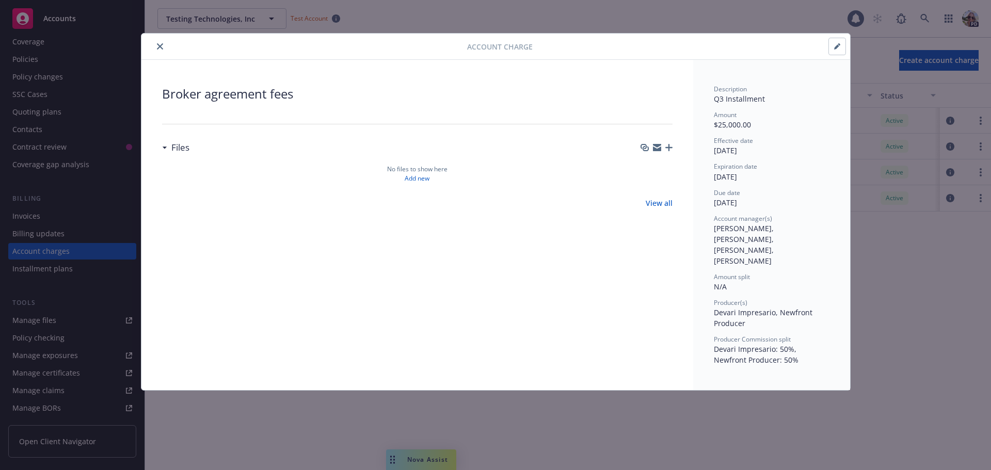
click at [162, 43] on icon "close" at bounding box center [160, 46] width 6 height 6
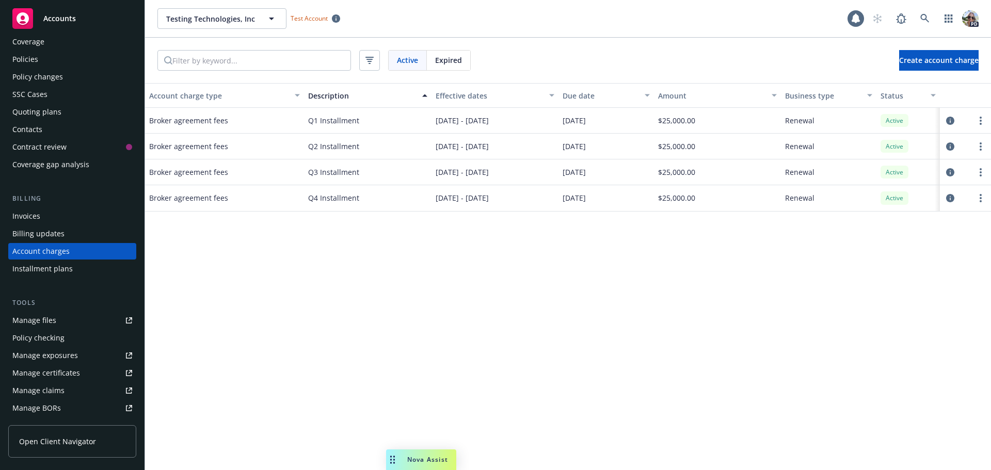
click at [527, 327] on div "Account charge type Description Effective dates Due date Amount Business type S…" at bounding box center [568, 276] width 846 height 387
click at [437, 223] on div "Account charge type Description Effective dates Due date Amount Business type S…" at bounding box center [568, 276] width 846 height 387
click at [979, 197] on icon "more" at bounding box center [980, 198] width 2 height 8
click at [949, 219] on link "Delete" at bounding box center [958, 217] width 55 height 21
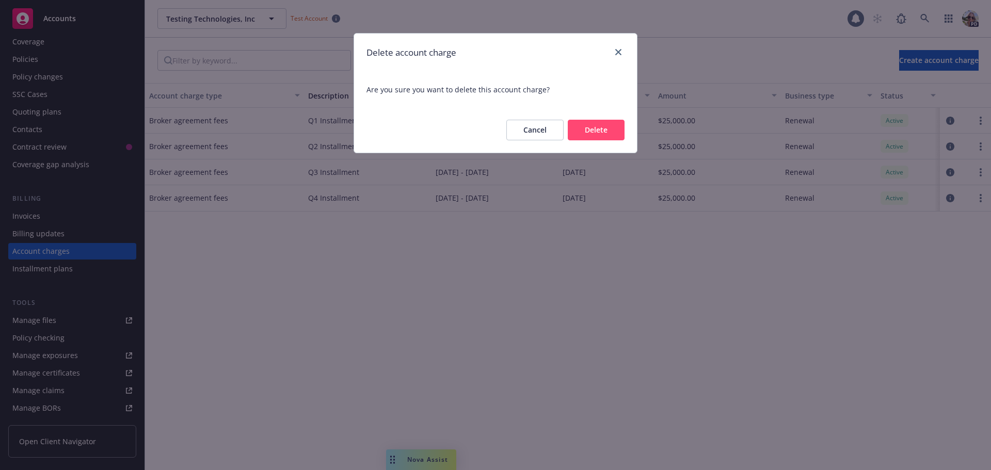
click at [596, 131] on button "Delete" at bounding box center [596, 130] width 57 height 21
